Goal: Information Seeking & Learning: Learn about a topic

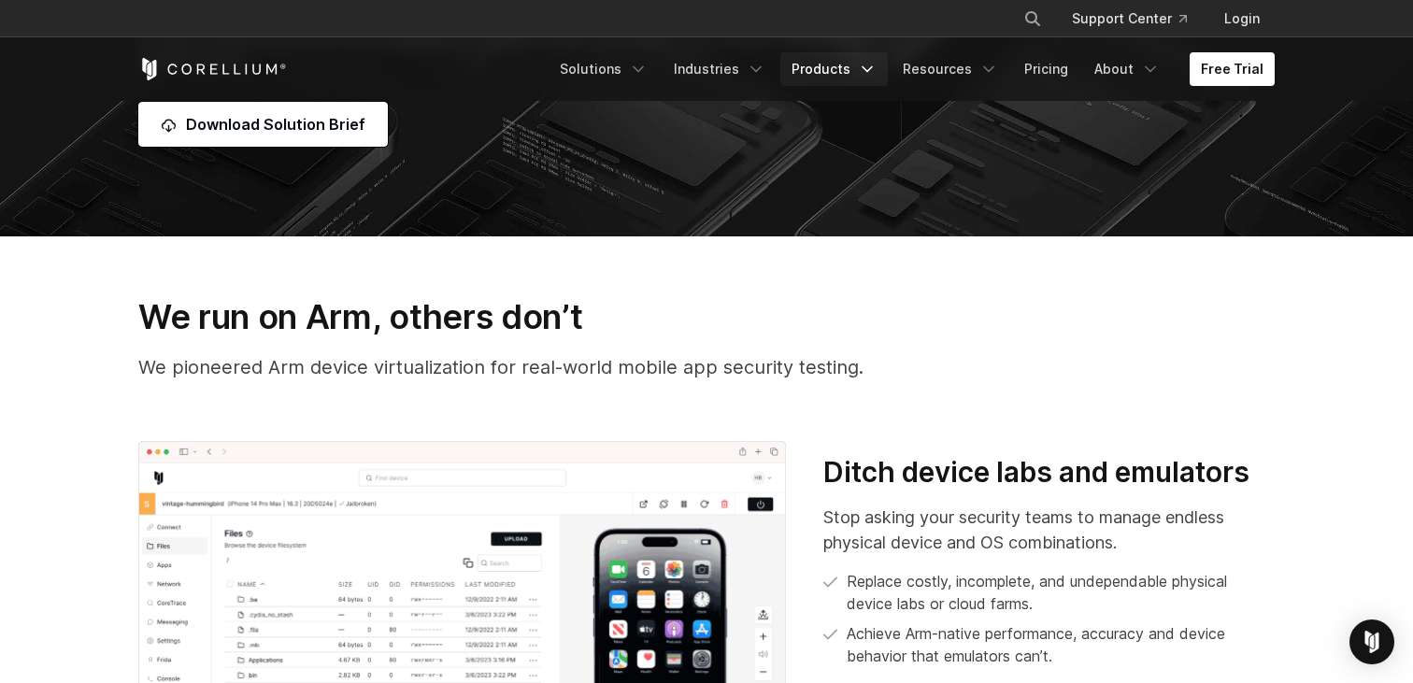
click at [828, 64] on link "Products" at bounding box center [833, 69] width 107 height 34
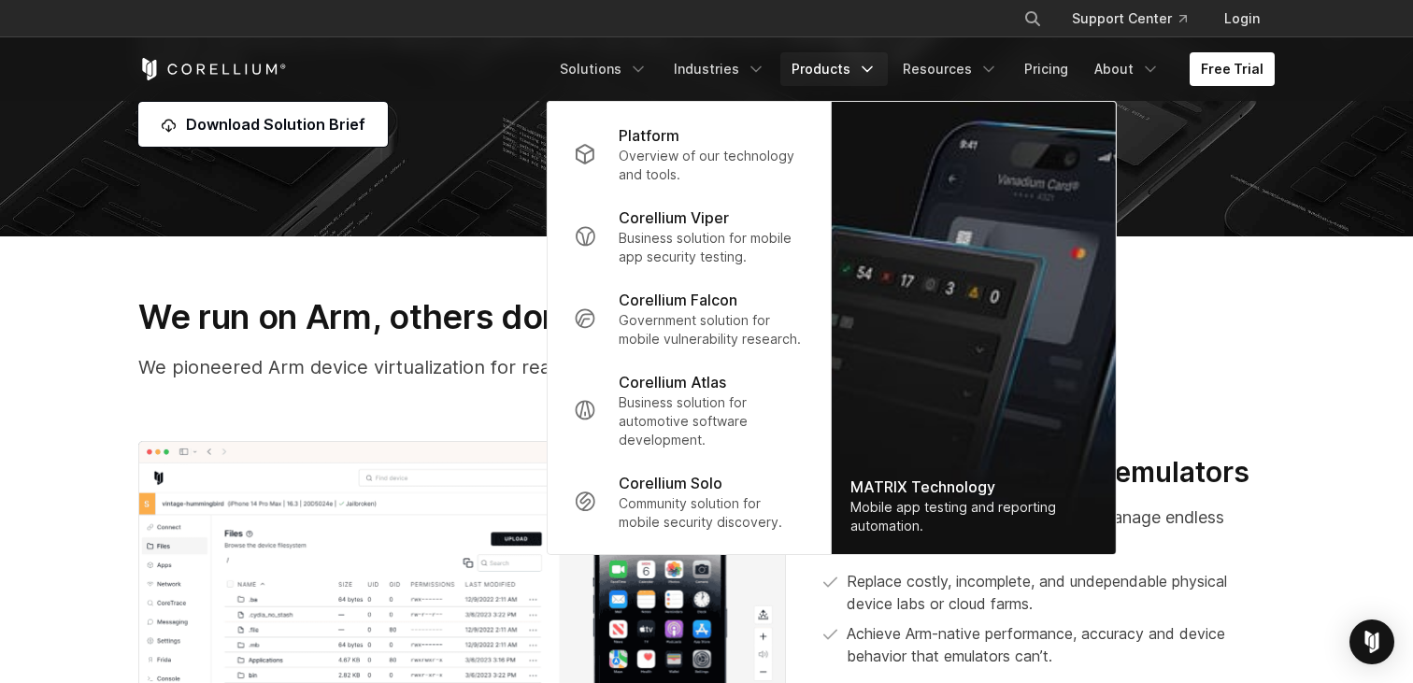
click at [449, 252] on section "We run on Arm, others don’t We pioneered Arm device virtualization for real-wor…" at bounding box center [706, 555] width 1413 height 639
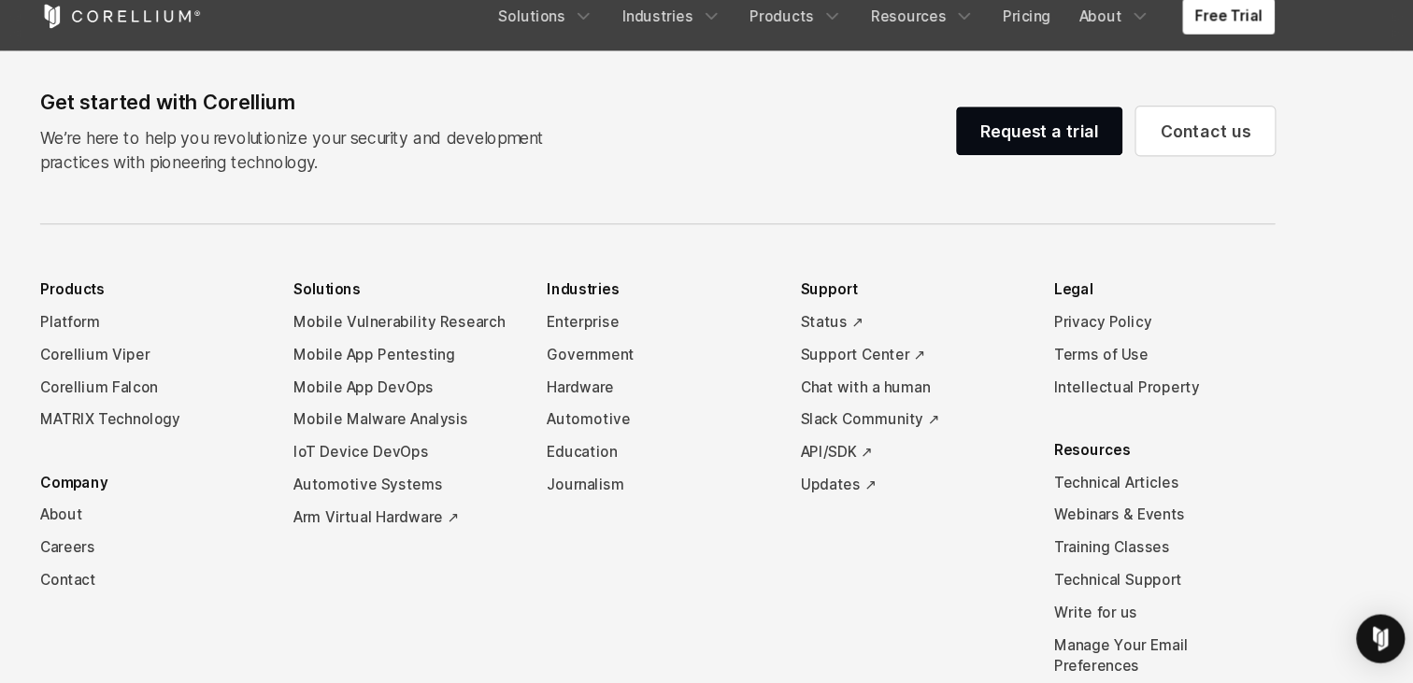
scroll to position [5739, 0]
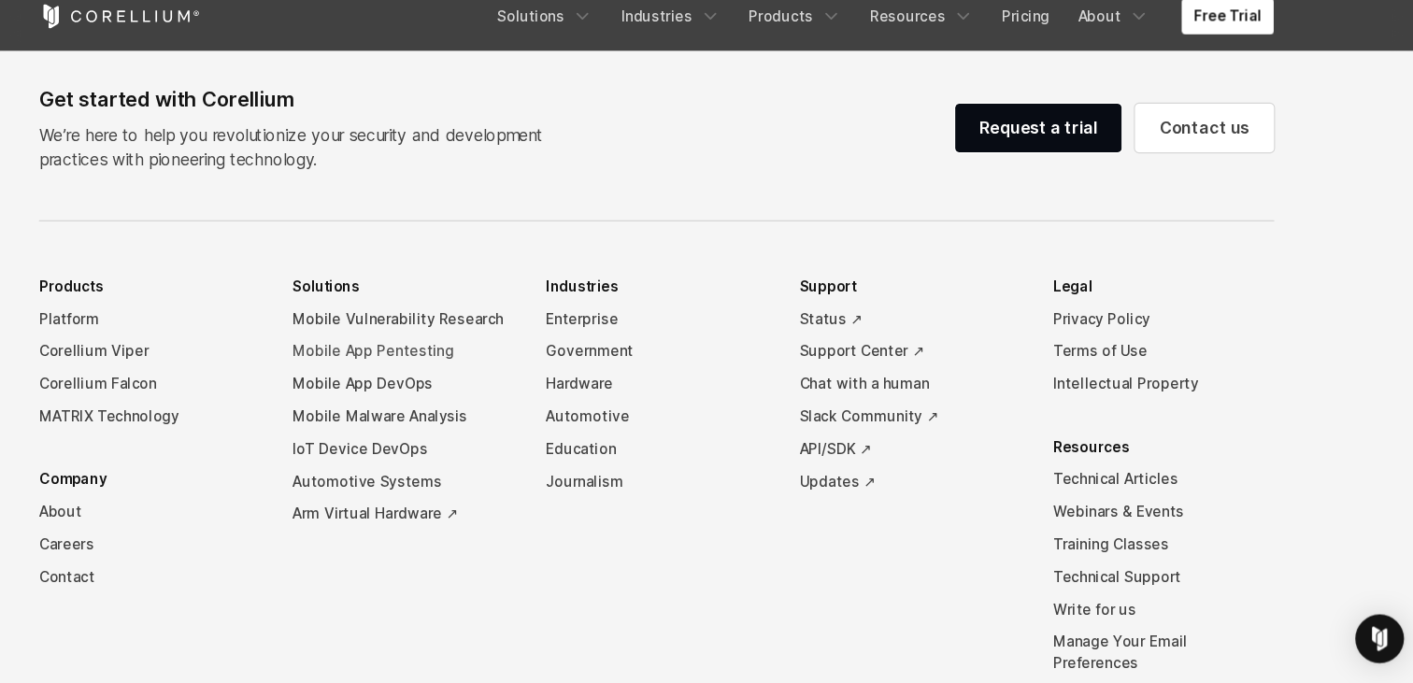
click at [478, 366] on link "Mobile App Pentesting" at bounding box center [474, 378] width 204 height 30
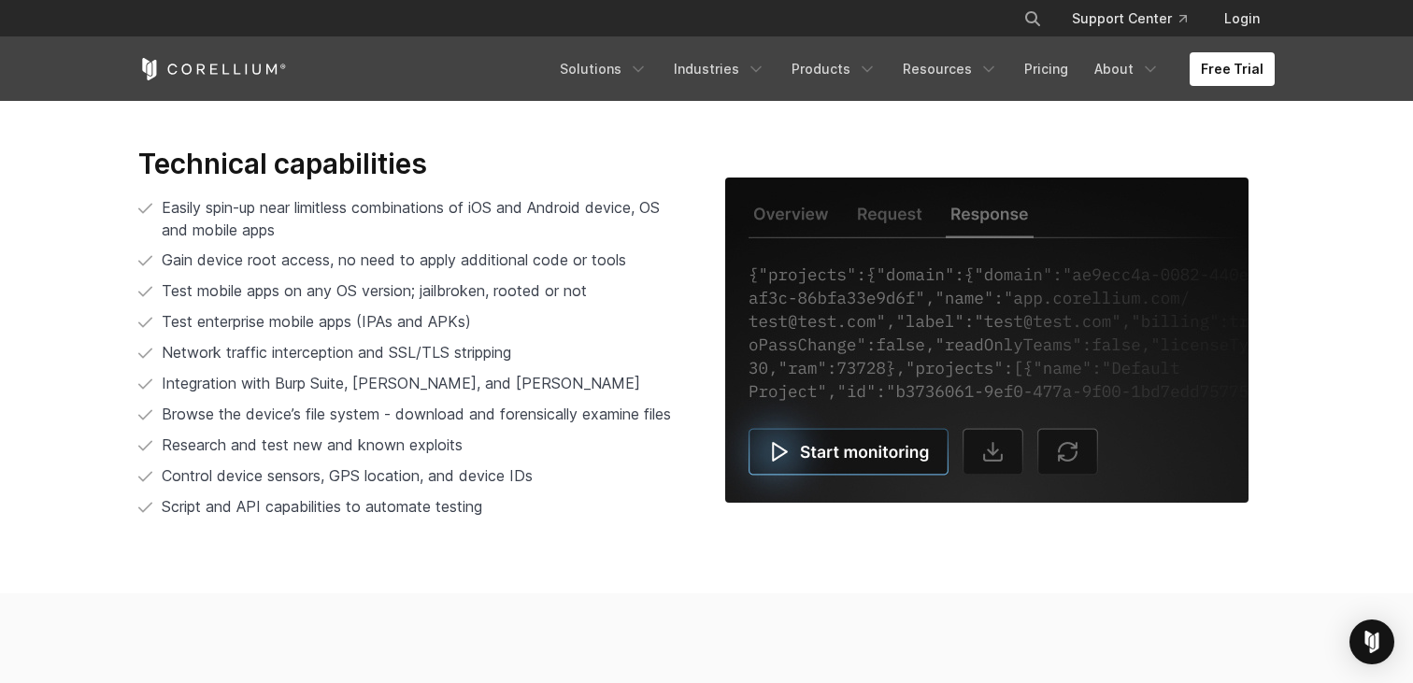
scroll to position [3653, 0]
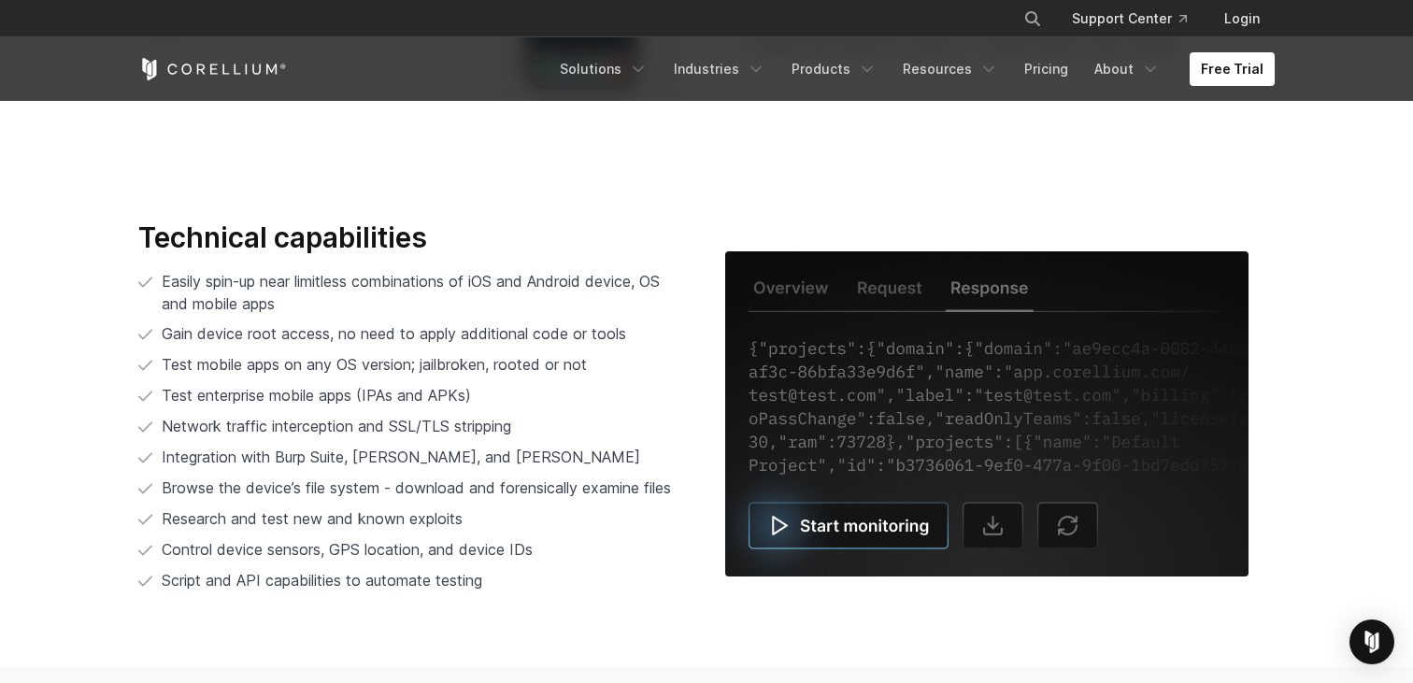
click at [777, 535] on img at bounding box center [986, 413] width 523 height 325
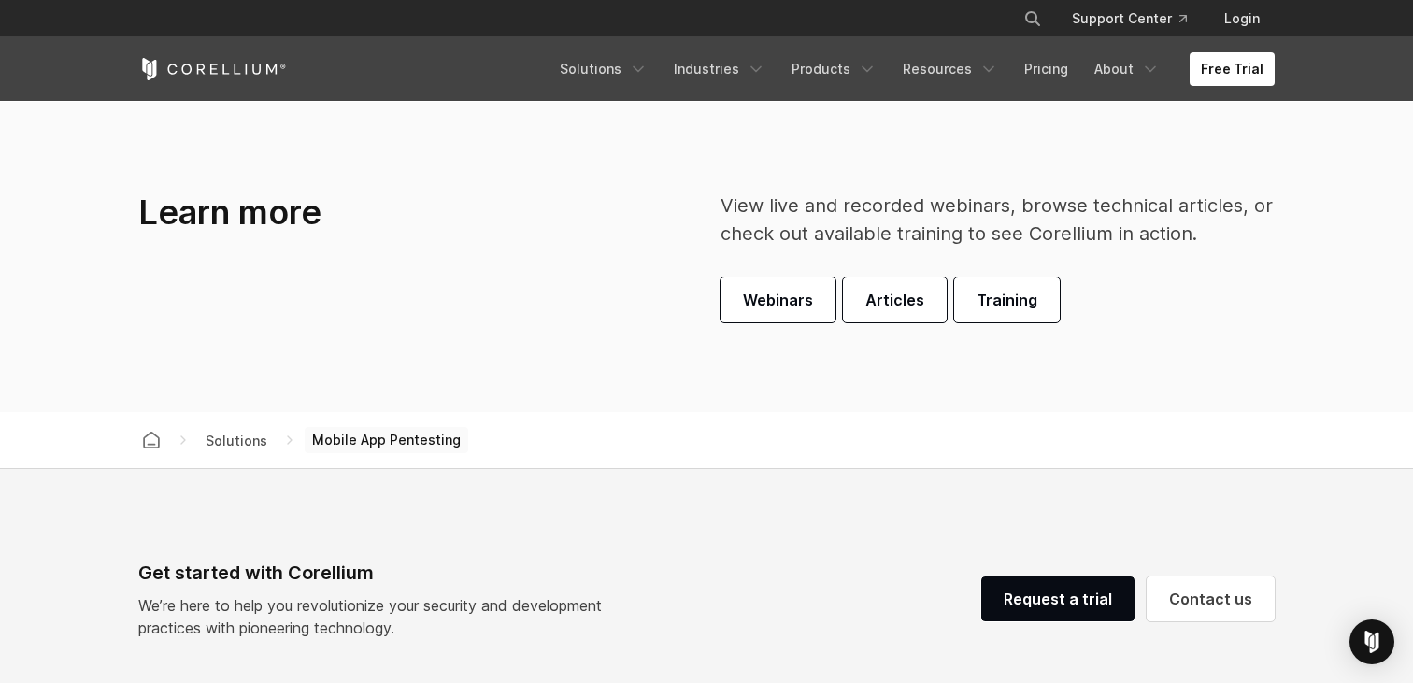
scroll to position [5507, 0]
